Goal: Find specific page/section: Find specific page/section

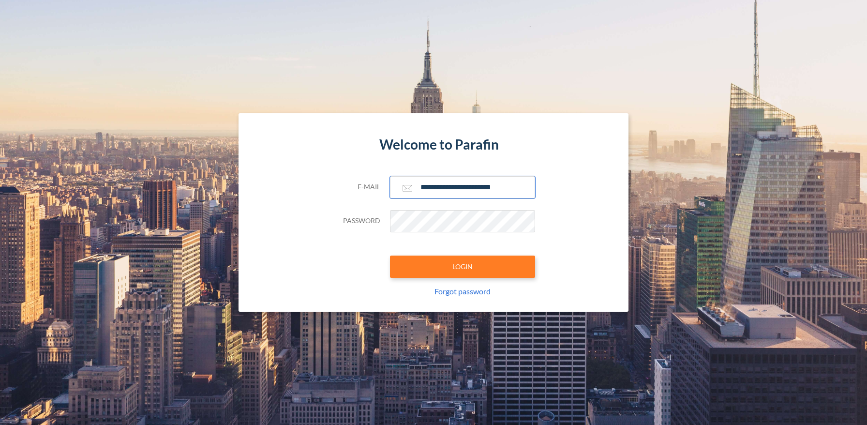
type input "**********"
click at [462, 266] on button "LOGIN" at bounding box center [462, 266] width 145 height 22
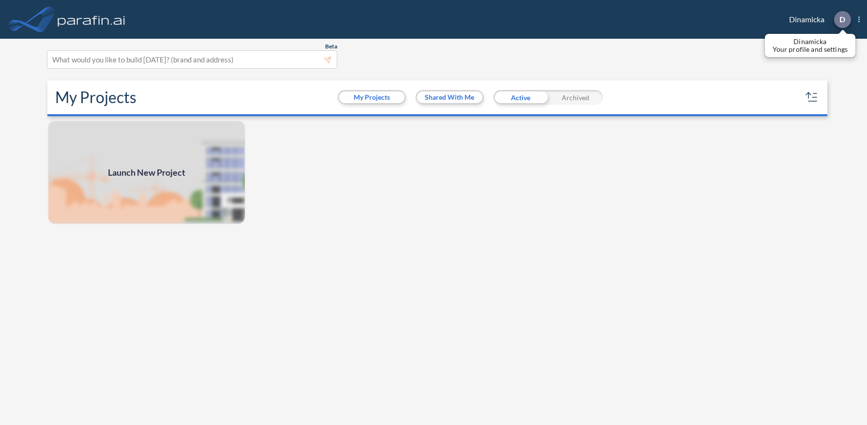
click at [842, 19] on p "D" at bounding box center [842, 19] width 6 height 9
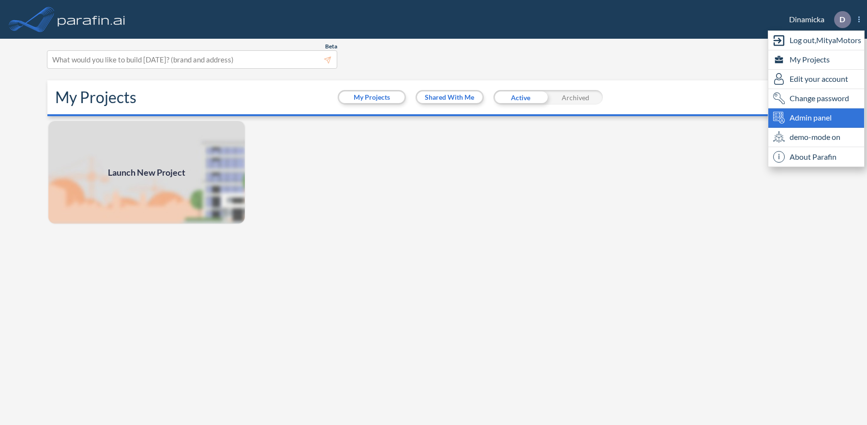
click at [816, 118] on span "Admin panel" at bounding box center [811, 118] width 42 height 12
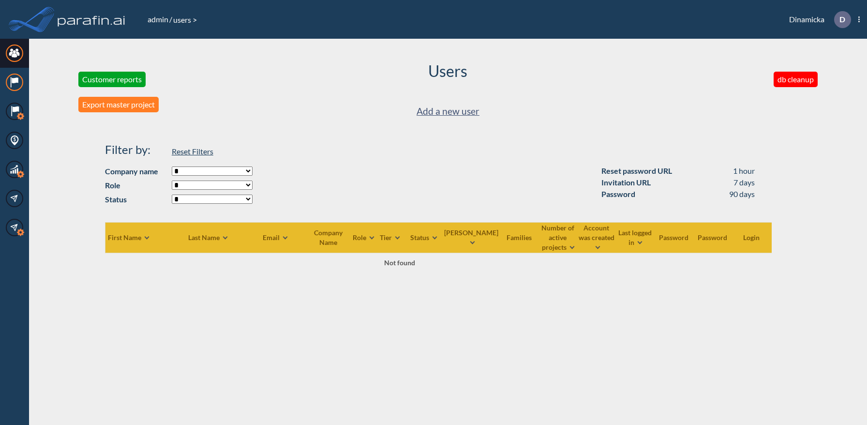
click at [15, 82] on icon at bounding box center [15, 80] width 6 height 6
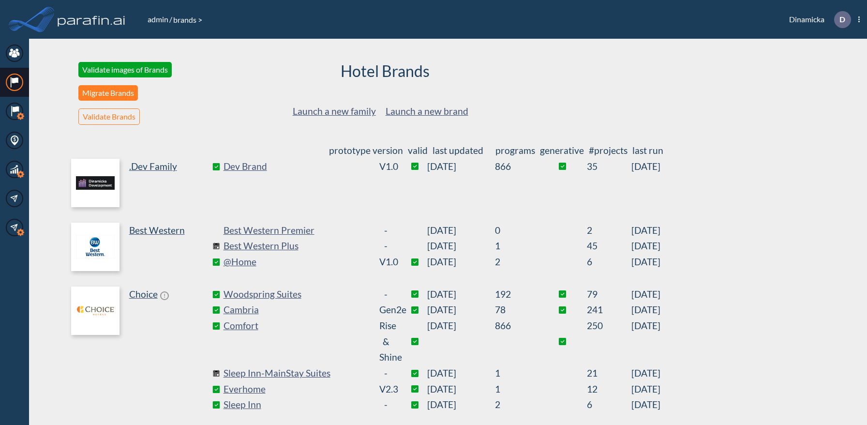
scroll to position [120, 0]
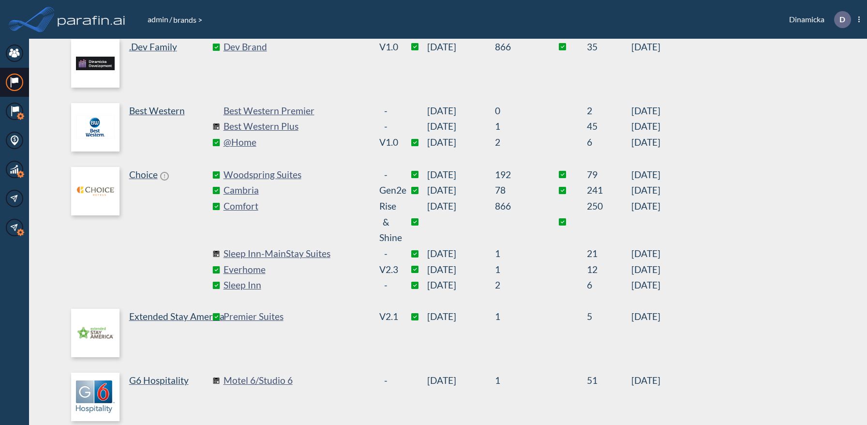
click at [296, 46] on link "Dev Brand" at bounding box center [296, 47] width 145 height 16
